Goal: Information Seeking & Learning: Learn about a topic

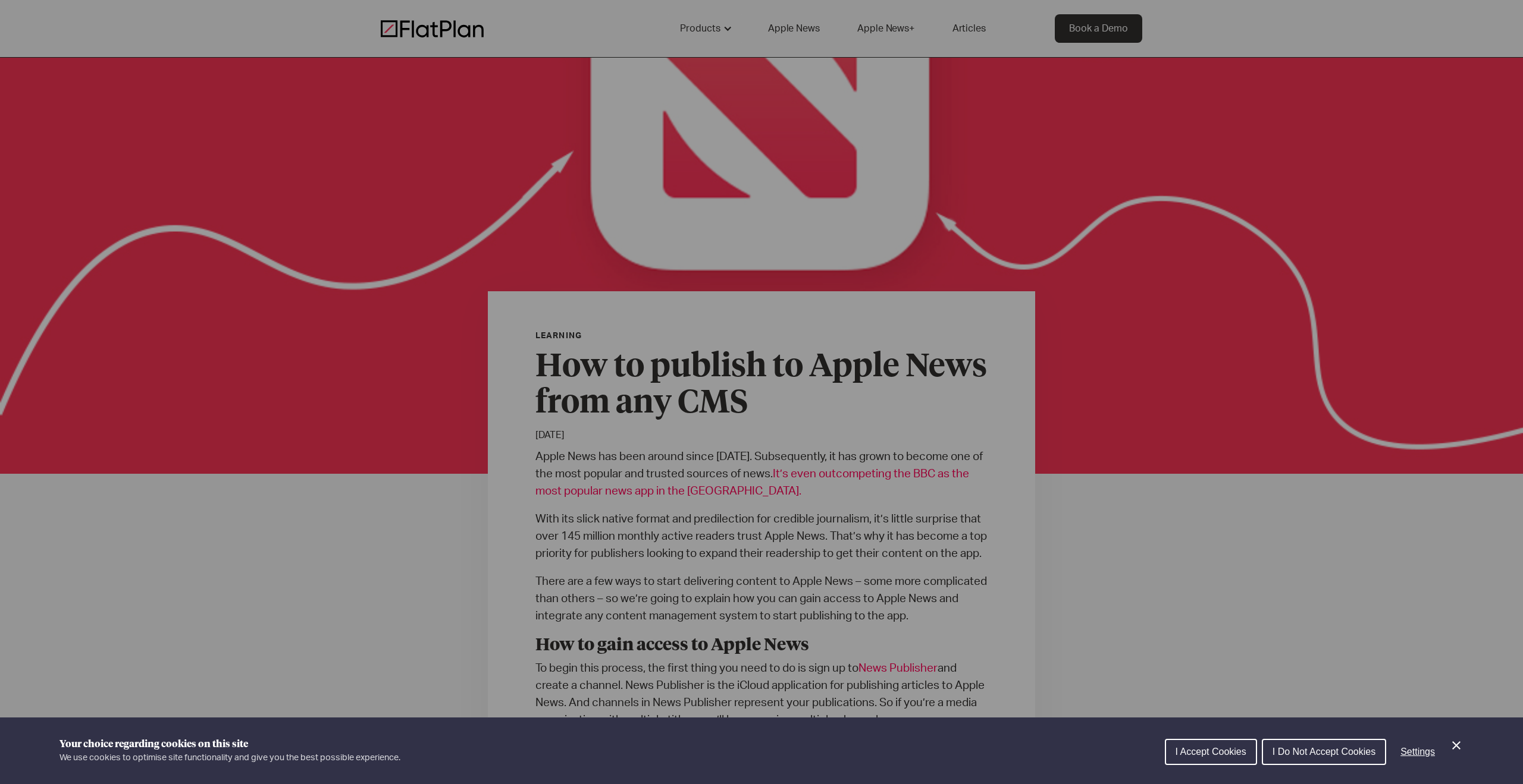
click at [778, 357] on div "Cookie preferences" at bounding box center [761, 392] width 1523 height 784
drag, startPoint x: 1197, startPoint y: 752, endPoint x: 1180, endPoint y: 736, distance: 23.3
click at [1197, 752] on span "I Accept Cookies" at bounding box center [1210, 751] width 71 height 10
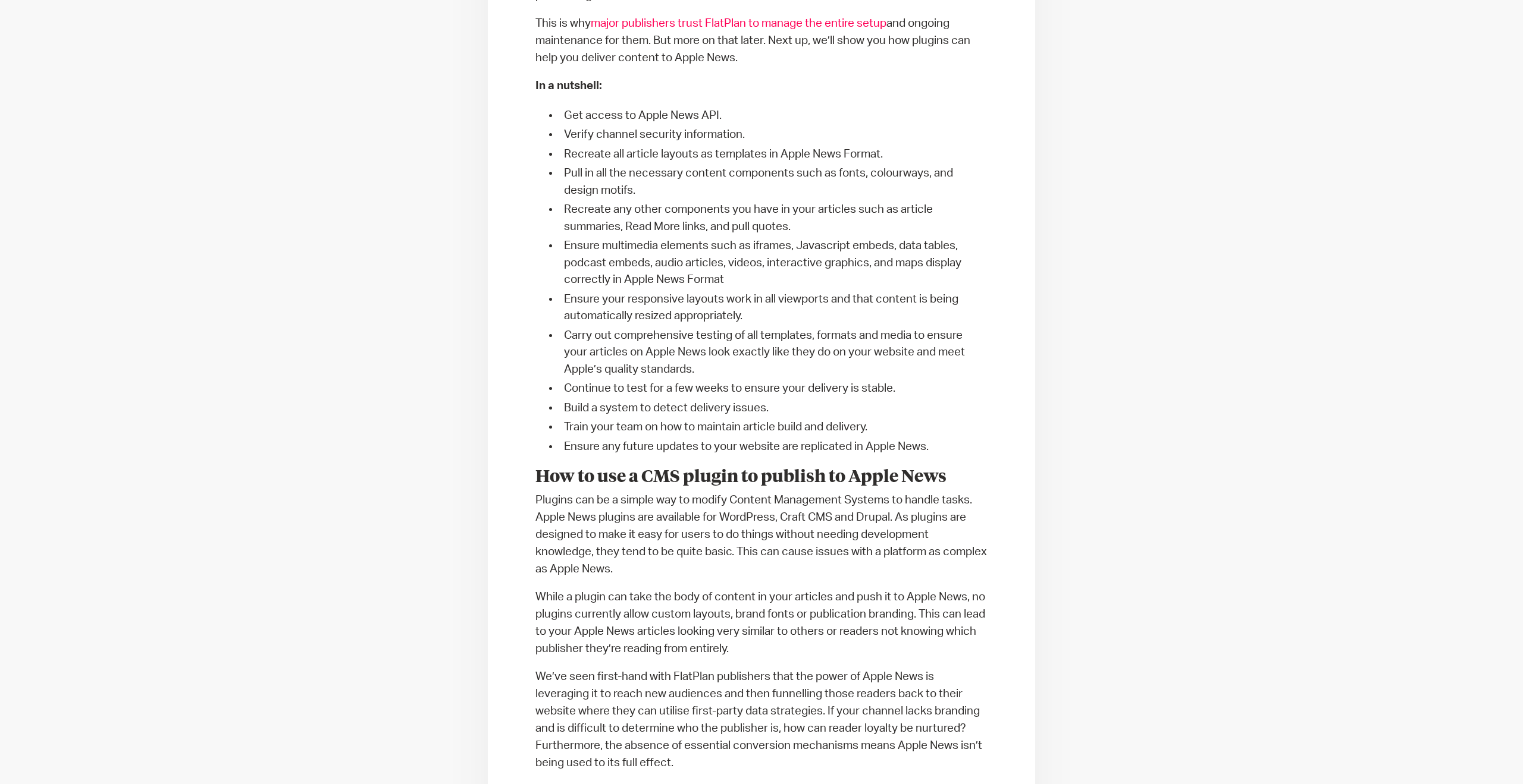
scroll to position [2594, 0]
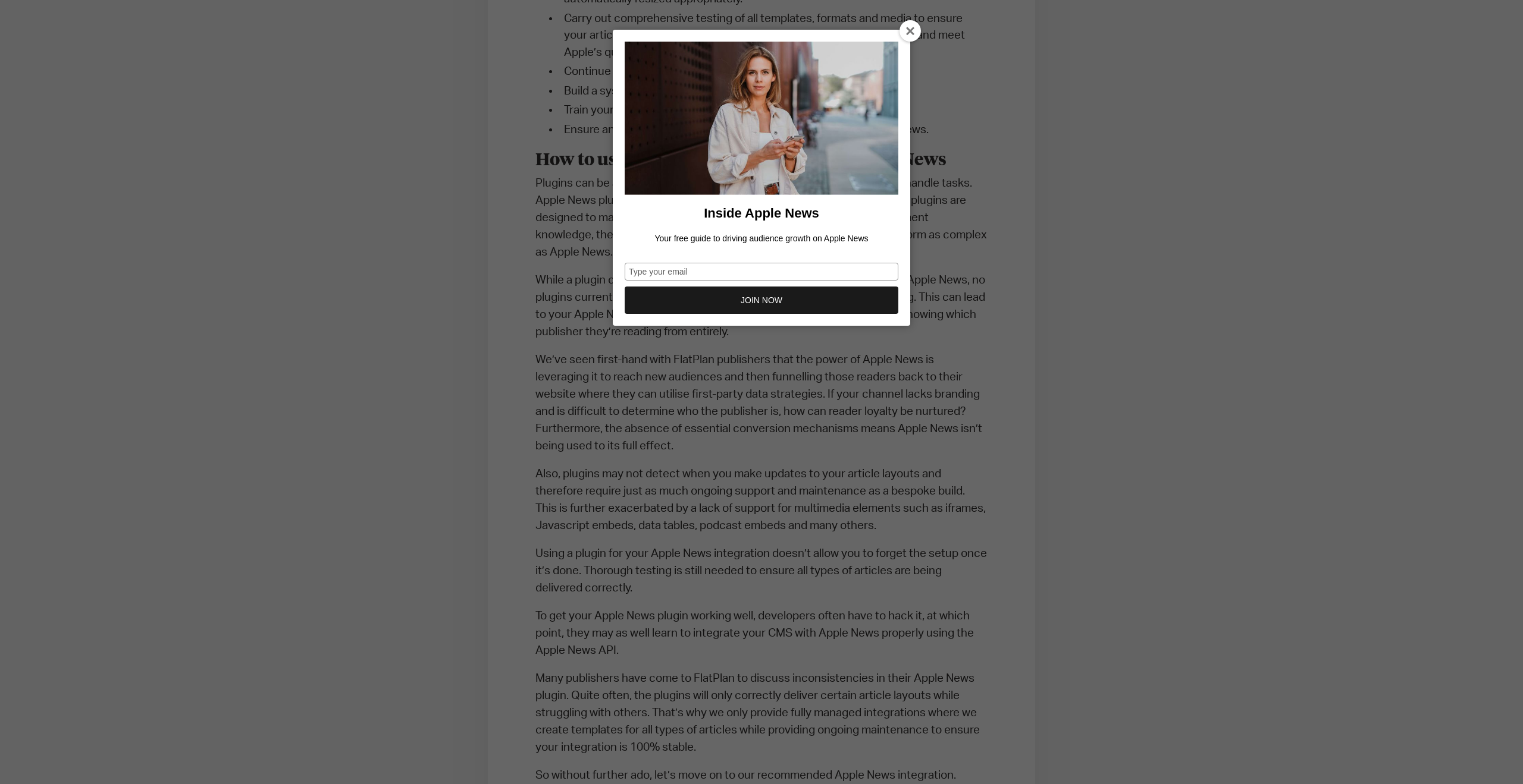
click at [498, 478] on div "Inside Apple News Your free guide to driving audience growth on Apple News Type…" at bounding box center [761, 392] width 1523 height 784
click at [911, 31] on icon at bounding box center [911, 32] width 10 height 10
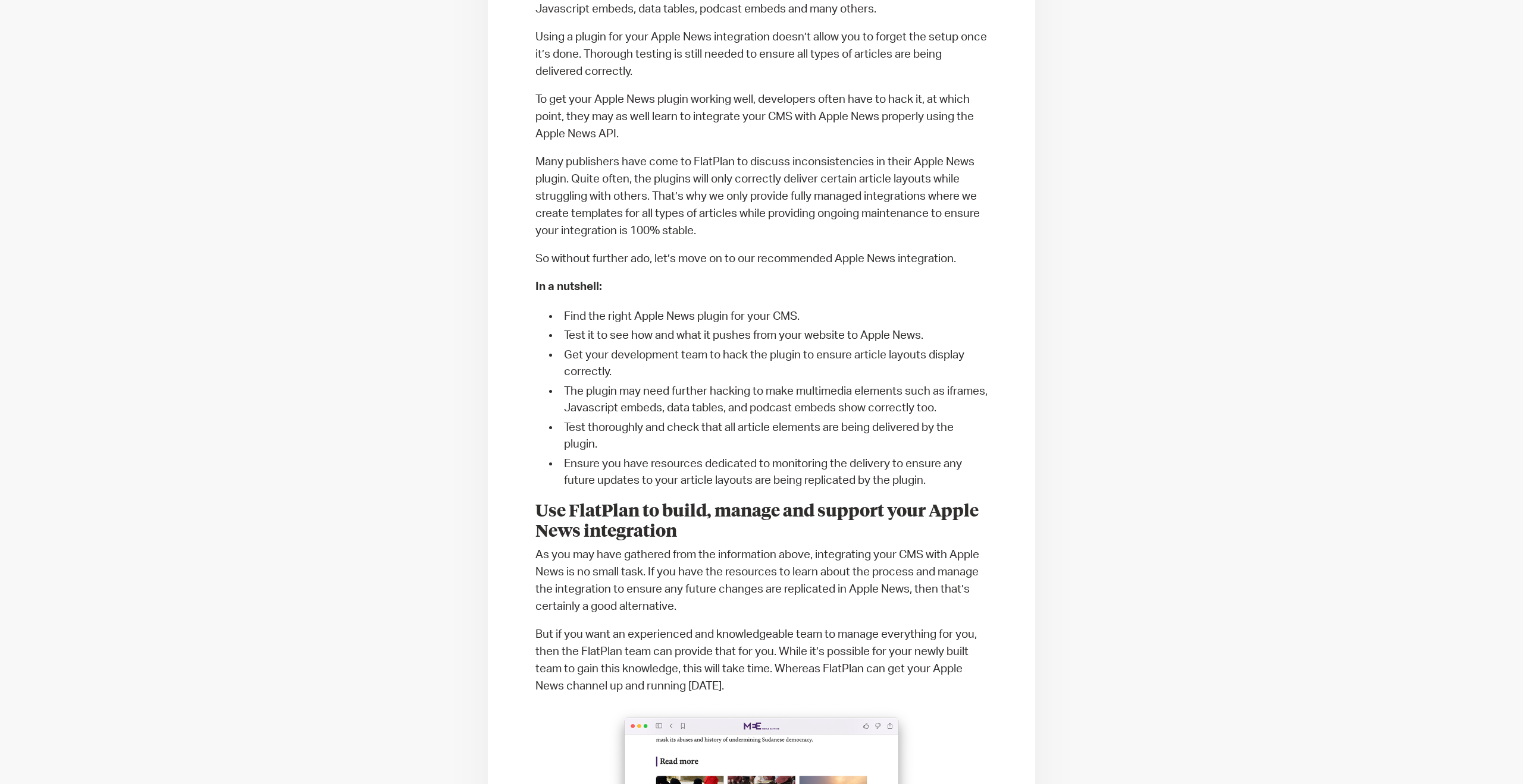
scroll to position [3113, 0]
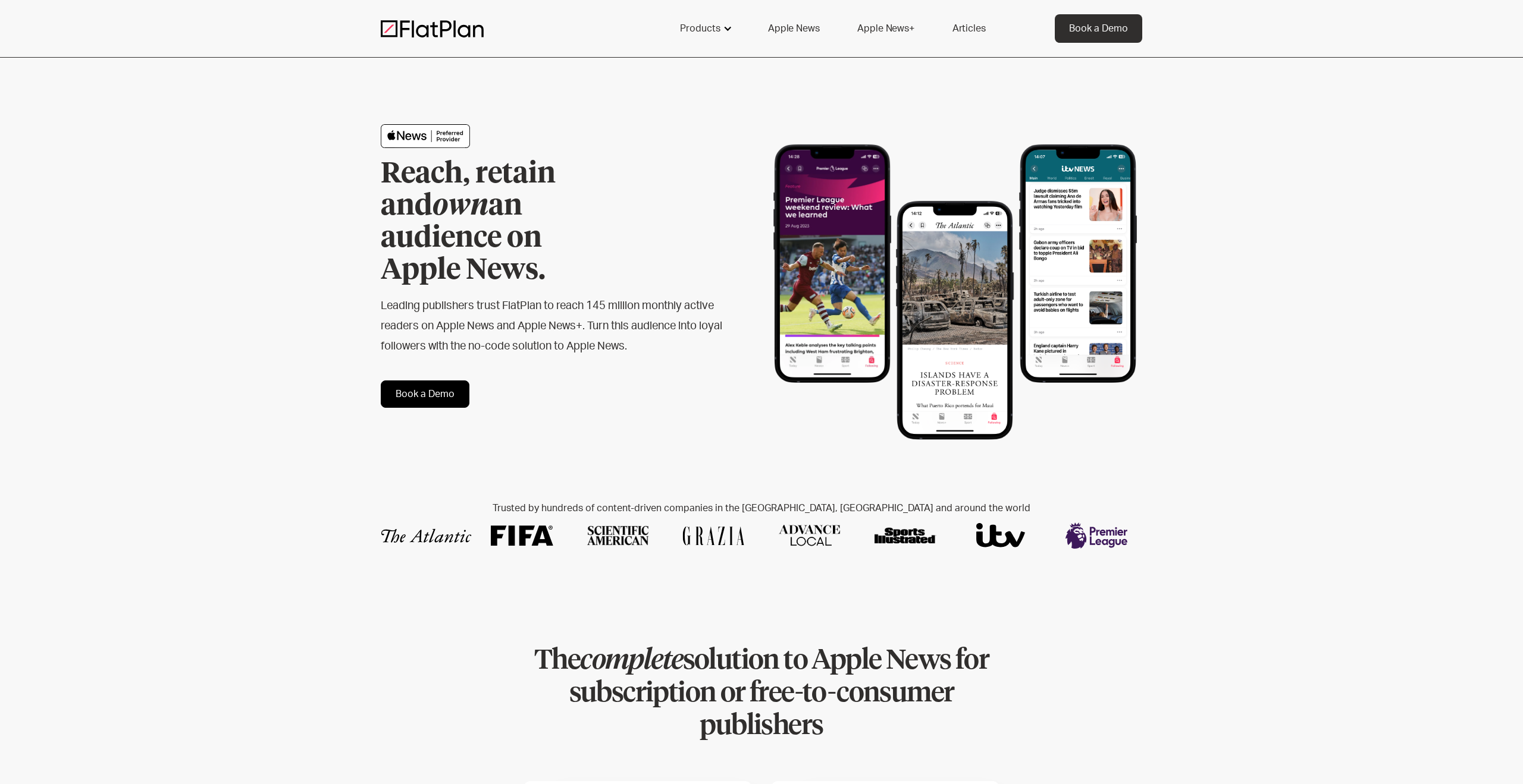
click at [717, 30] on div "Products" at bounding box center [700, 29] width 41 height 14
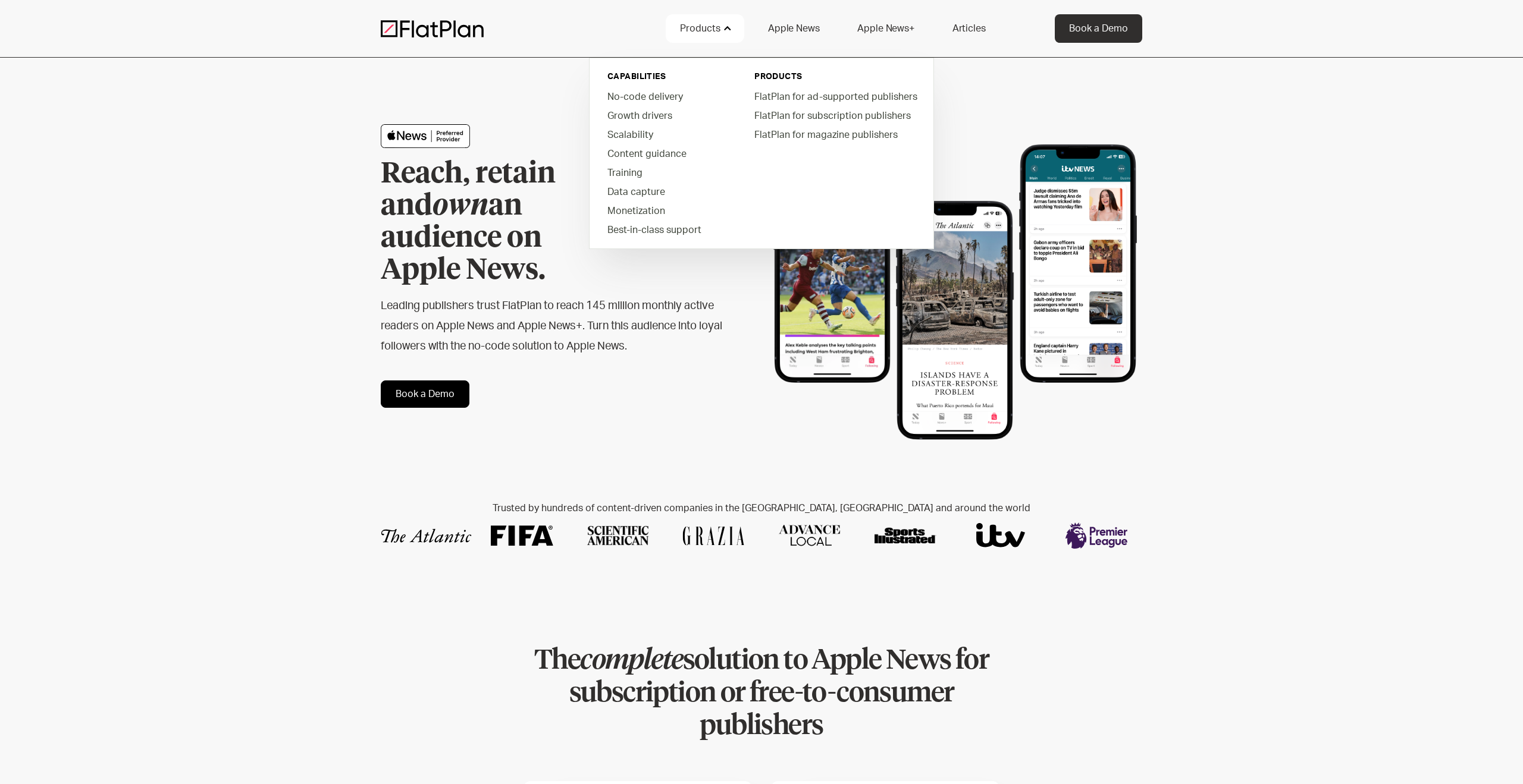
drag, startPoint x: 718, startPoint y: 28, endPoint x: 729, endPoint y: 25, distance: 11.4
click at [718, 27] on div "Products" at bounding box center [700, 29] width 41 height 14
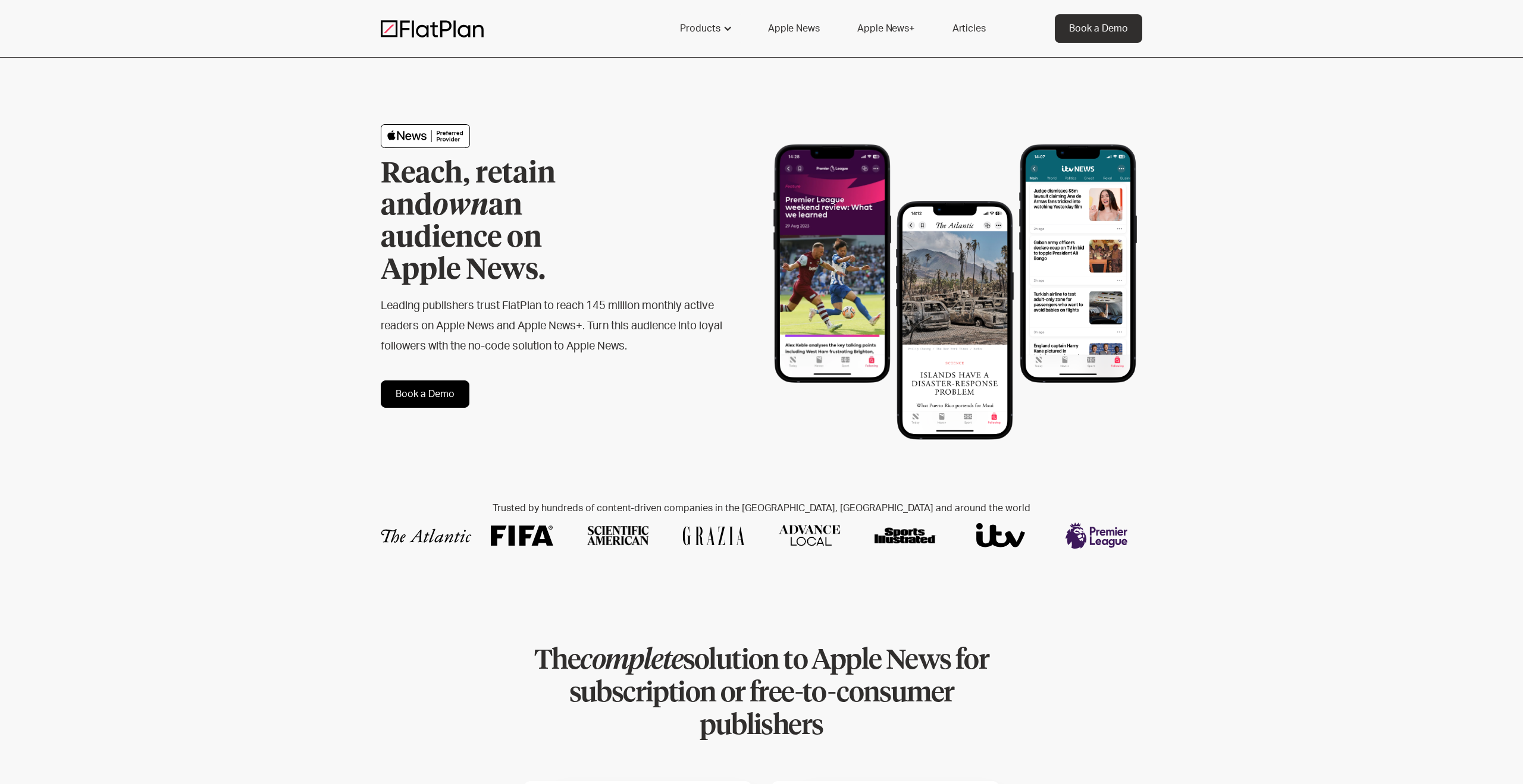
click at [786, 28] on link "Apple News" at bounding box center [793, 29] width 80 height 29
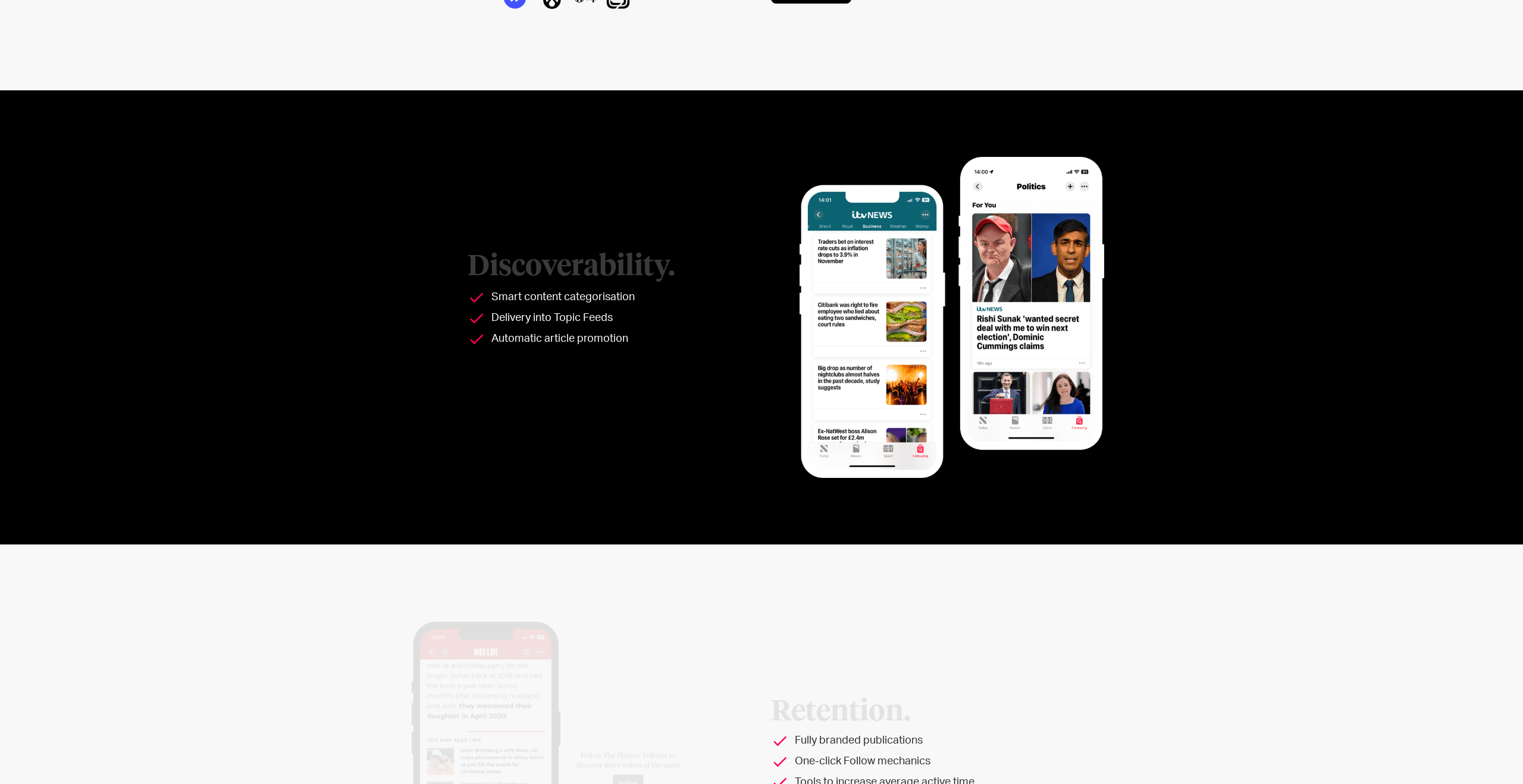
scroll to position [1477, 0]
